Goal: Transaction & Acquisition: Obtain resource

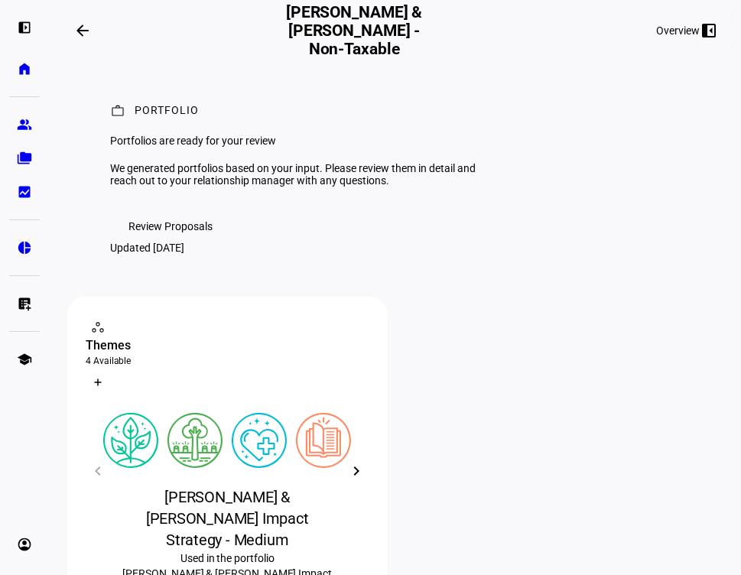
click at [194, 242] on span "Review Proposals" at bounding box center [171, 226] width 84 height 31
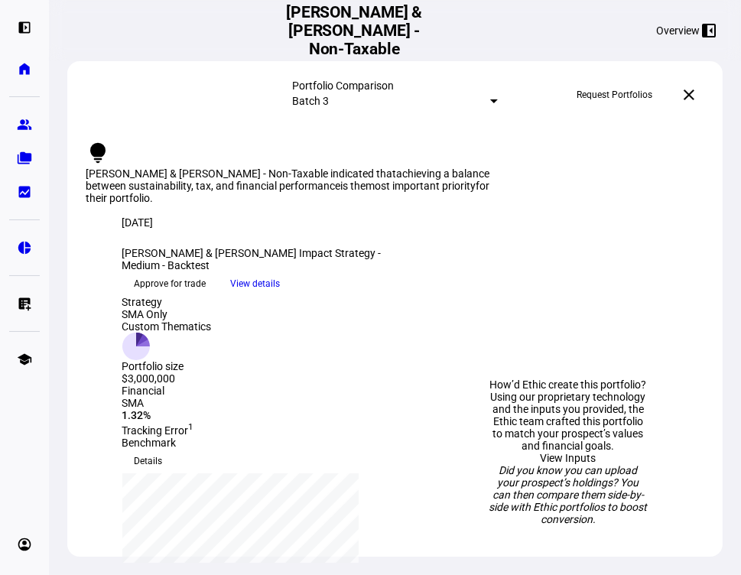
click at [490, 99] on div at bounding box center [494, 101] width 8 height 4
click at [425, 164] on mat-option "Medium Tracking Proposal [DATE]" at bounding box center [395, 170] width 59 height 37
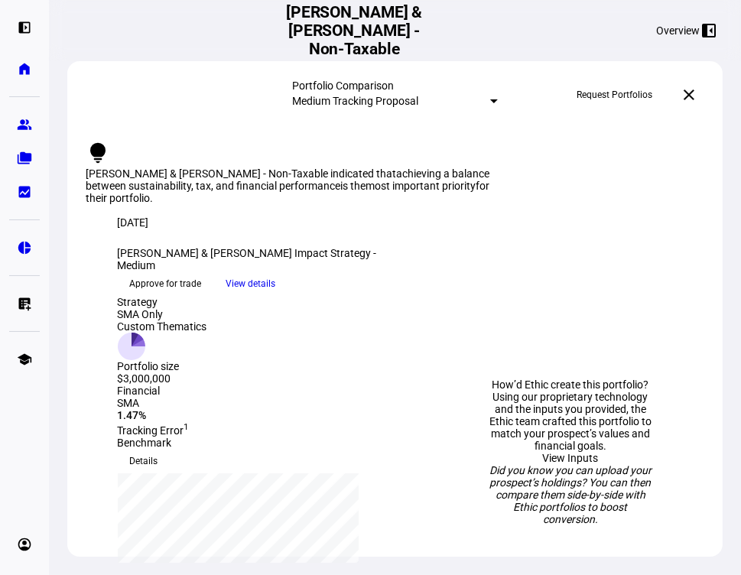
click at [276, 295] on span "View details" at bounding box center [251, 283] width 50 height 23
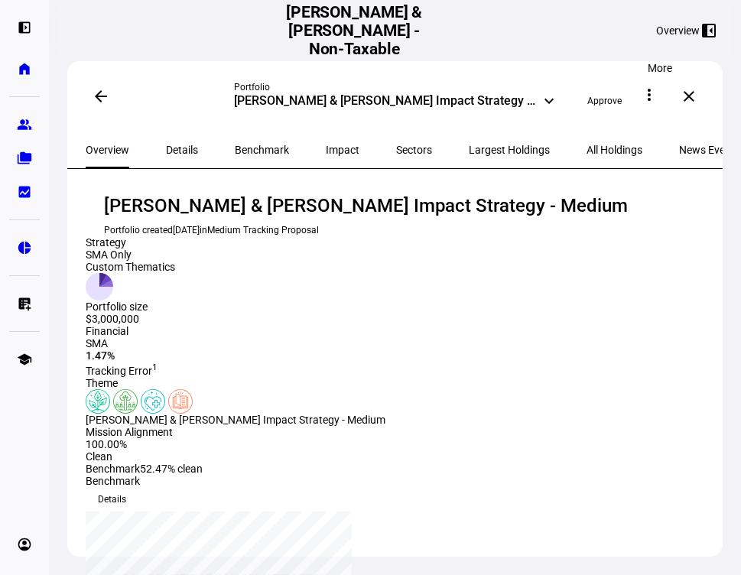
click at [659, 90] on mat-icon "more_vert" at bounding box center [649, 95] width 18 height 18
click at [634, 167] on span "View PDF" at bounding box center [639, 173] width 45 height 12
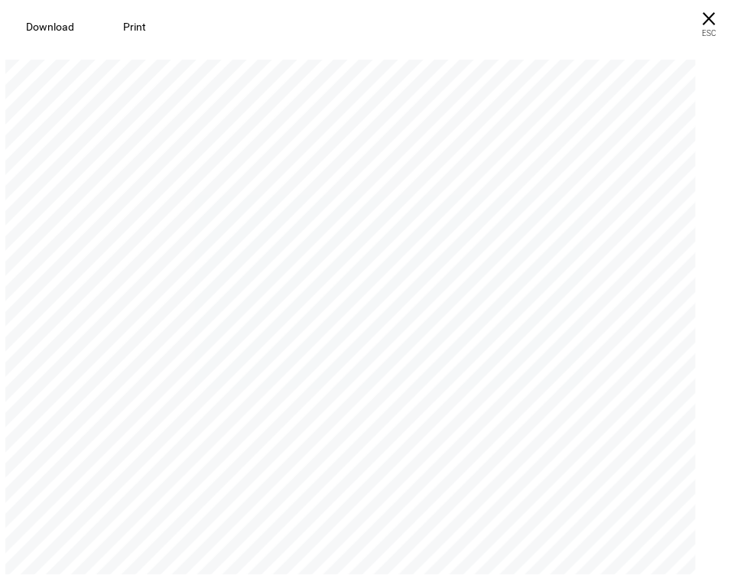
click at [135, 25] on span "Print" at bounding box center [134, 27] width 23 height 12
click at [705, 18] on span "× ESC" at bounding box center [710, 24] width 49 height 49
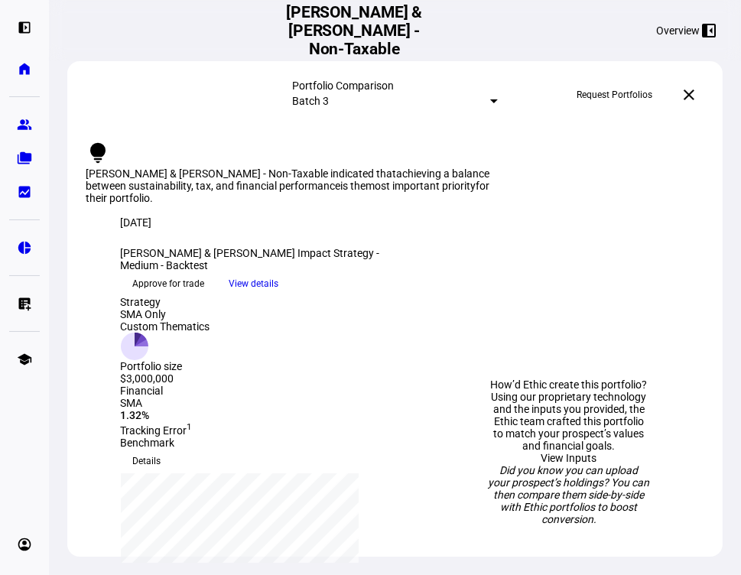
click at [490, 99] on div at bounding box center [494, 101] width 8 height 4
click at [435, 171] on div "Medium Tracking Proposal" at bounding box center [512, 164] width 268 height 12
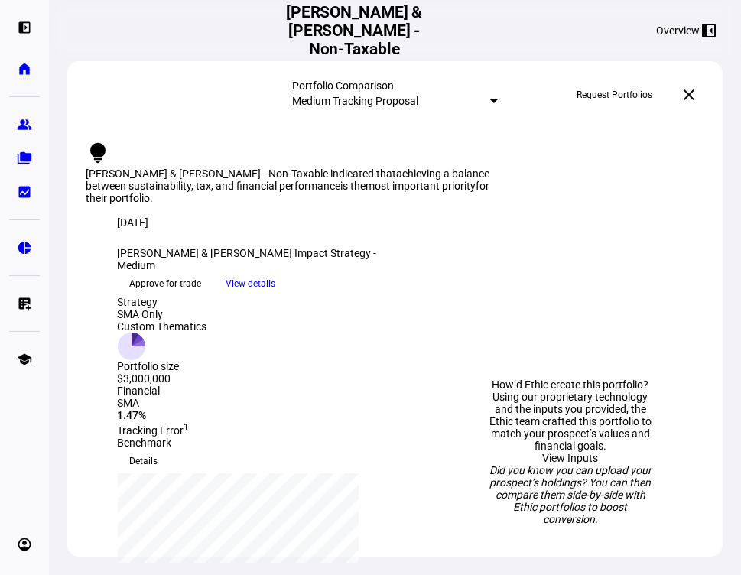
click at [288, 295] on span at bounding box center [251, 283] width 74 height 23
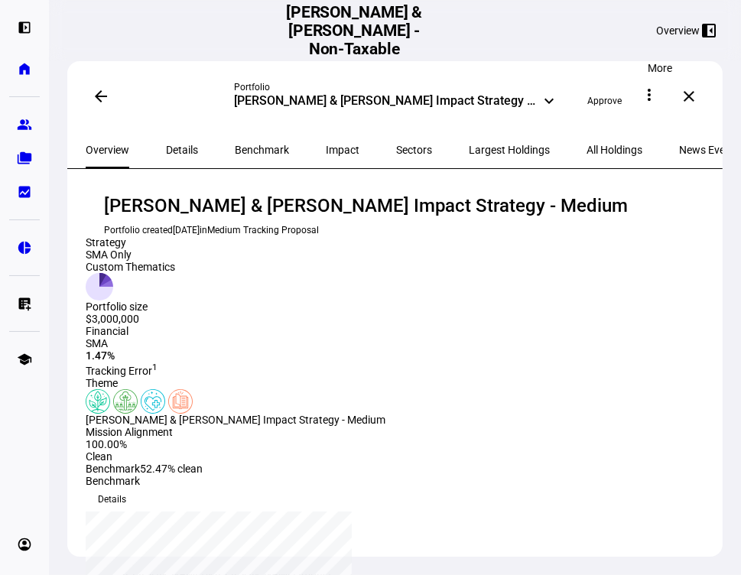
click at [653, 96] on button "more_vert" at bounding box center [649, 95] width 31 height 31
click at [625, 168] on button "description View PDF" at bounding box center [625, 169] width 91 height 37
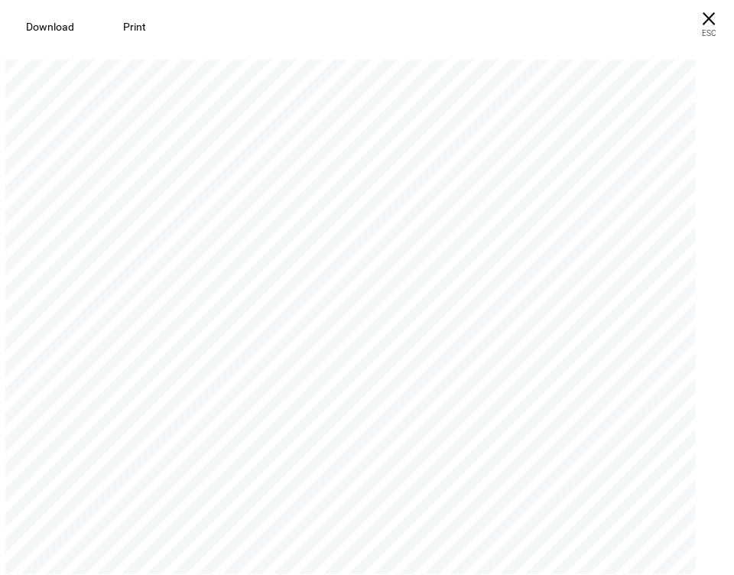
click at [144, 26] on span at bounding box center [135, 26] width 60 height 37
